Goal: Task Accomplishment & Management: Manage account settings

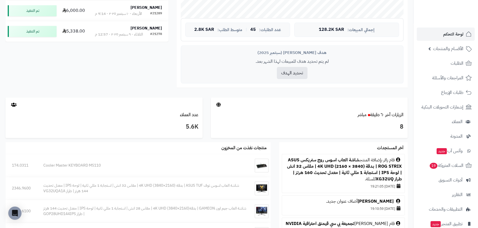
scroll to position [200, 0]
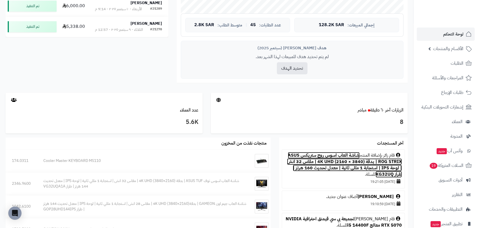
click at [308, 160] on link "شاشة العاب اسوس روج ستريكس ASUS ROG STRIX | بدقة (3840 × 2160) 4K UHD | مقاس 32…" at bounding box center [344, 165] width 115 height 26
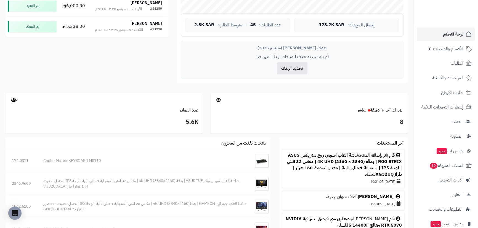
click at [438, 33] on link "لوحة التحكم" at bounding box center [445, 34] width 58 height 13
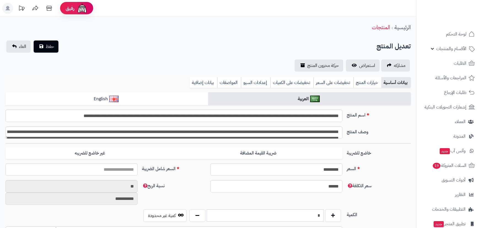
type input "*******"
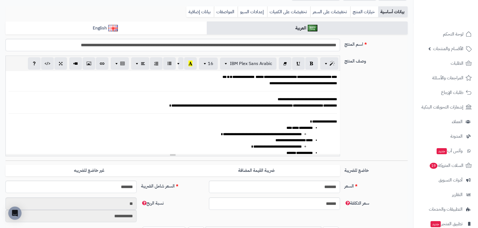
scroll to position [100, 0]
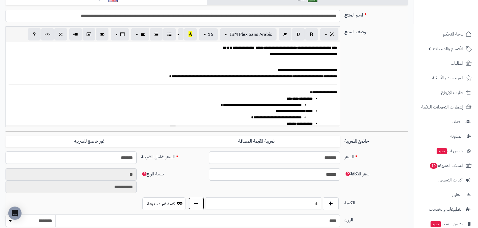
click at [195, 206] on button "button" at bounding box center [196, 203] width 16 height 13
type input "*"
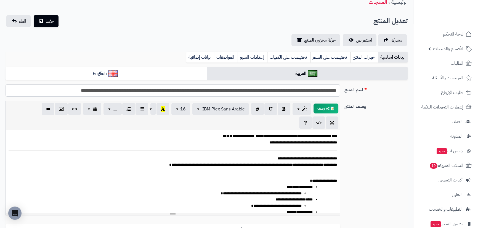
scroll to position [0, 0]
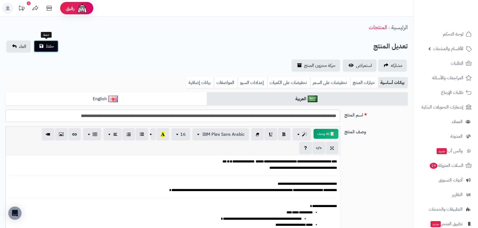
click at [47, 44] on span "حفظ" at bounding box center [50, 46] width 8 height 7
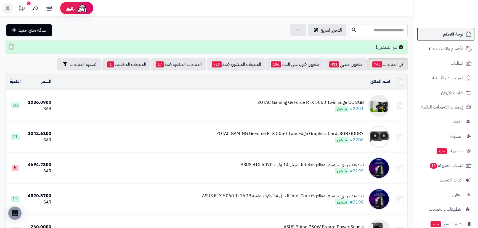
click at [457, 33] on span "لوحة التحكم" at bounding box center [453, 34] width 20 height 8
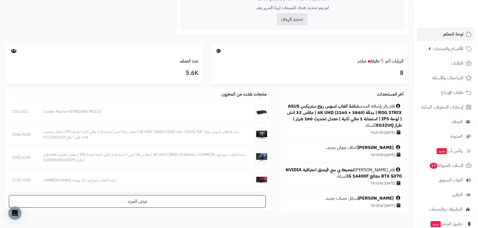
scroll to position [251, 0]
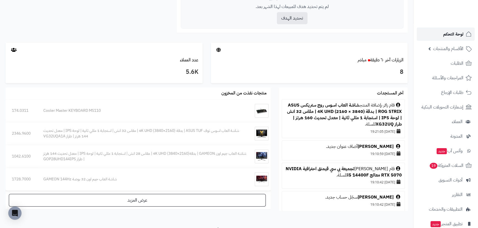
click at [444, 33] on span "لوحة التحكم" at bounding box center [453, 34] width 20 height 8
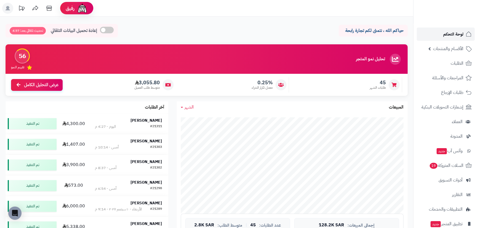
click at [432, 31] on link "لوحة التحكم" at bounding box center [445, 34] width 58 height 13
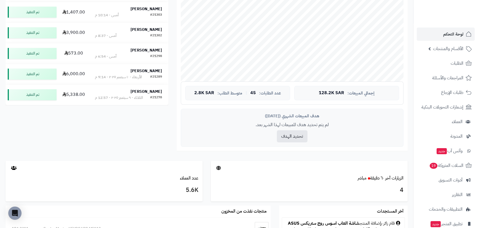
scroll to position [175, 0]
